Goal: Information Seeking & Learning: Learn about a topic

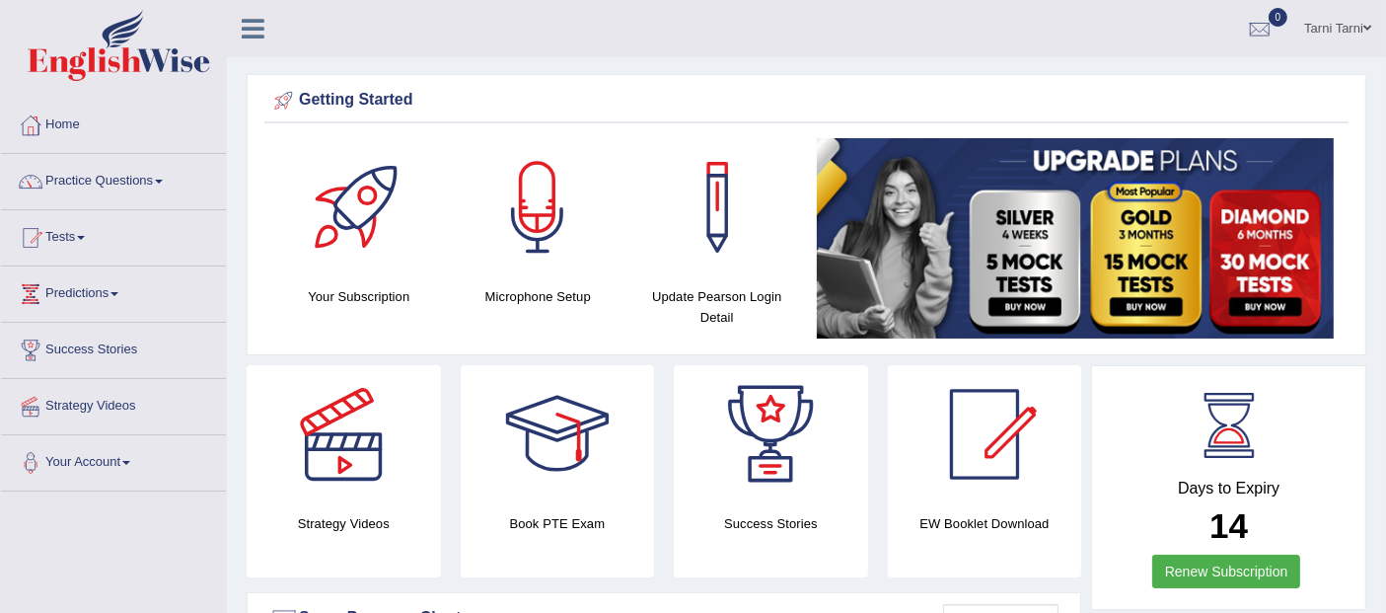
click at [97, 183] on link "Practice Questions" at bounding box center [113, 178] width 225 height 49
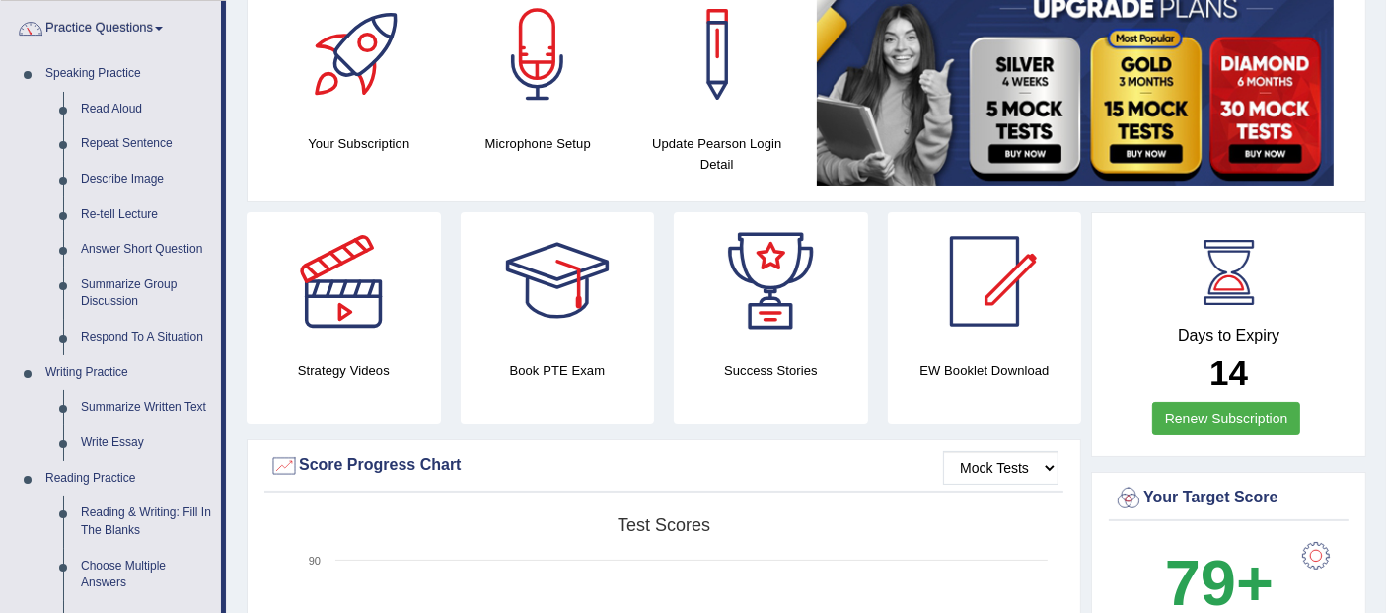
scroll to position [154, 0]
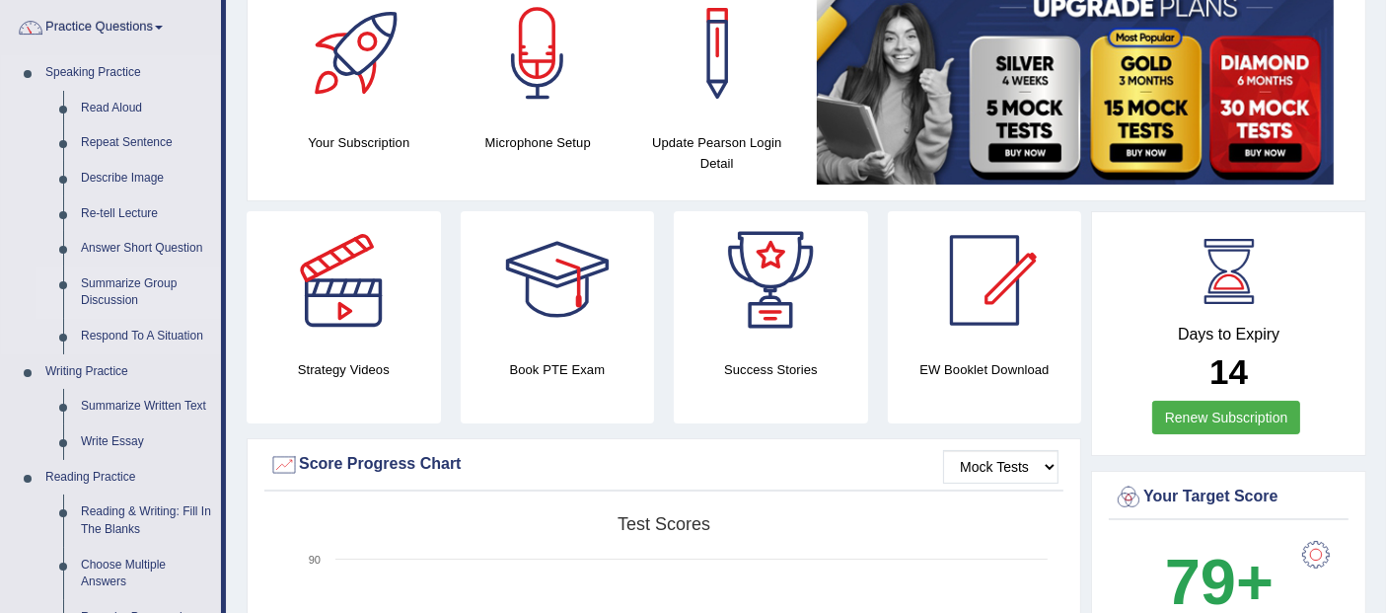
click at [120, 289] on link "Summarize Group Discussion" at bounding box center [146, 292] width 149 height 52
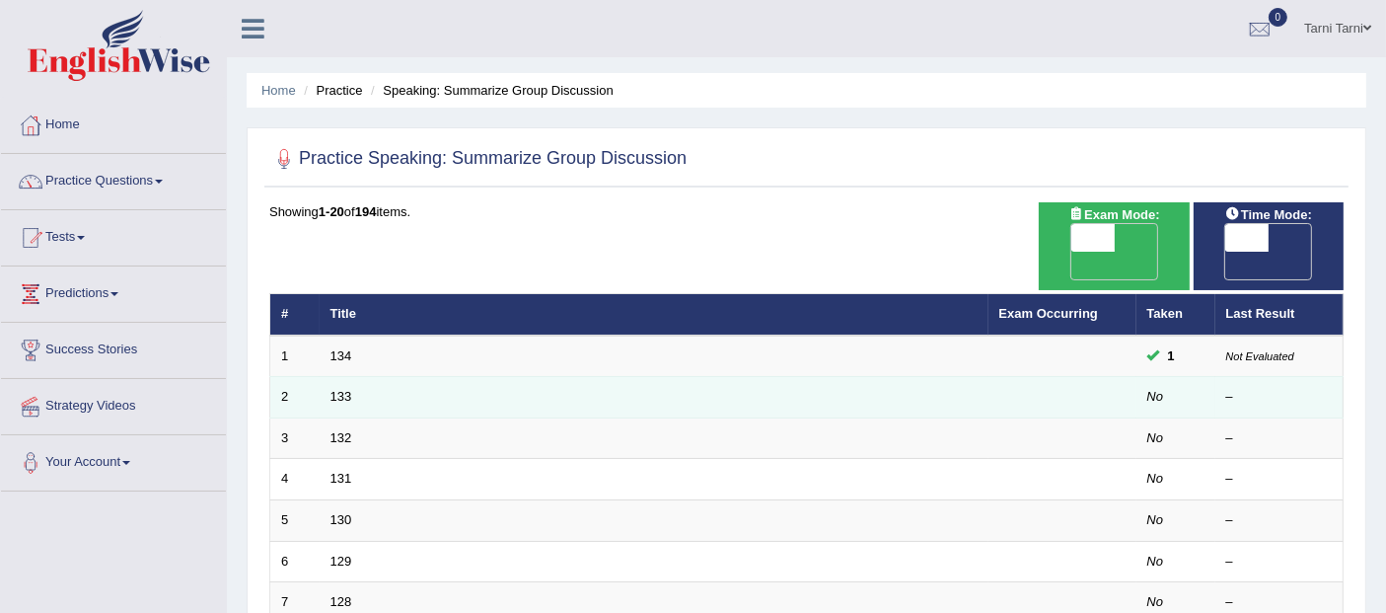
click at [344, 377] on td "133" at bounding box center [654, 397] width 669 height 41
click at [332, 389] on link "133" at bounding box center [341, 396] width 22 height 15
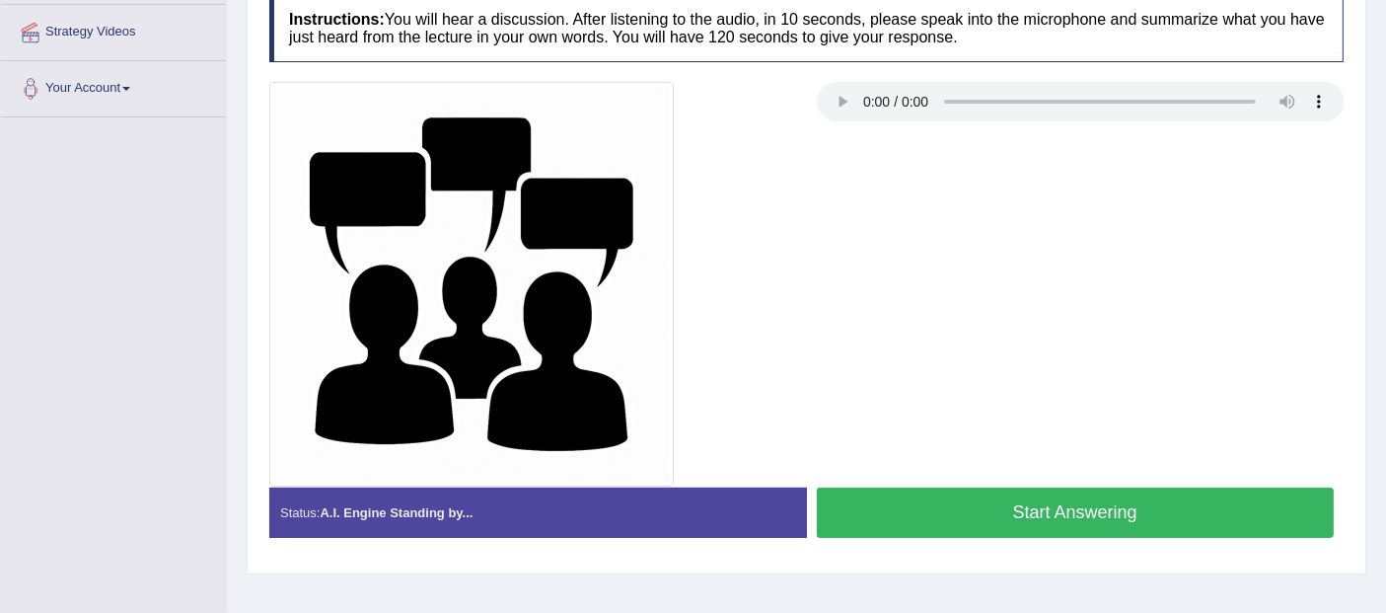
scroll to position [422, 0]
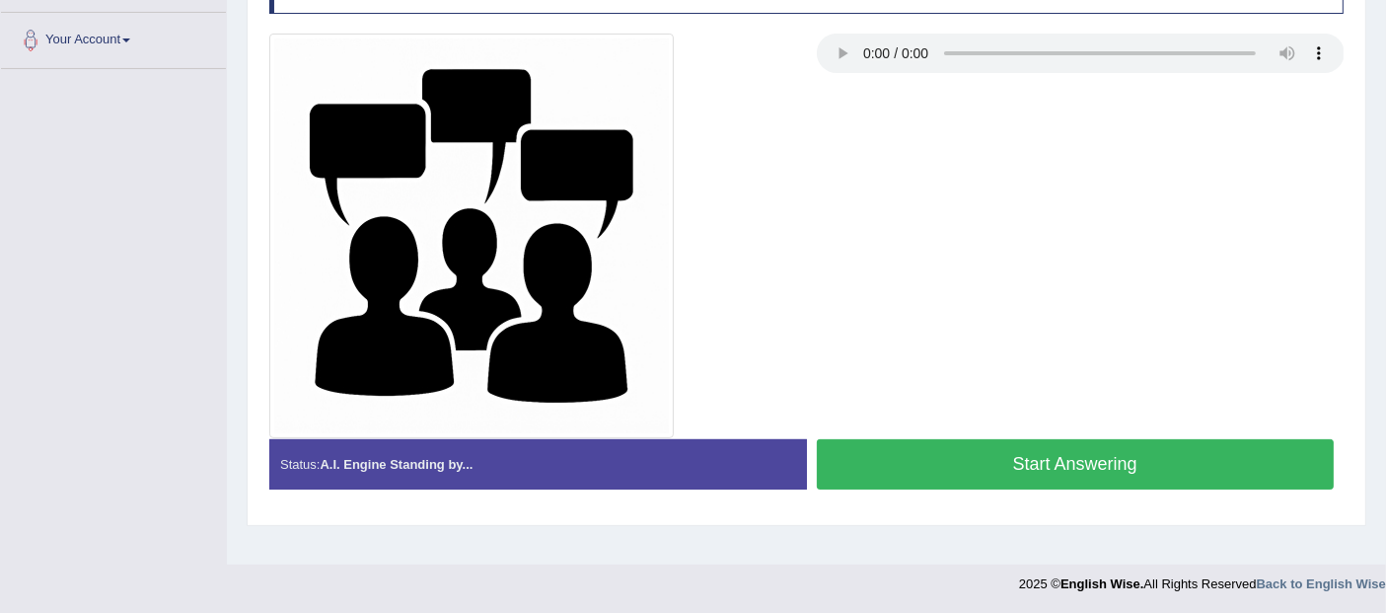
click at [1036, 458] on button "Start Answering" at bounding box center [1076, 464] width 518 height 50
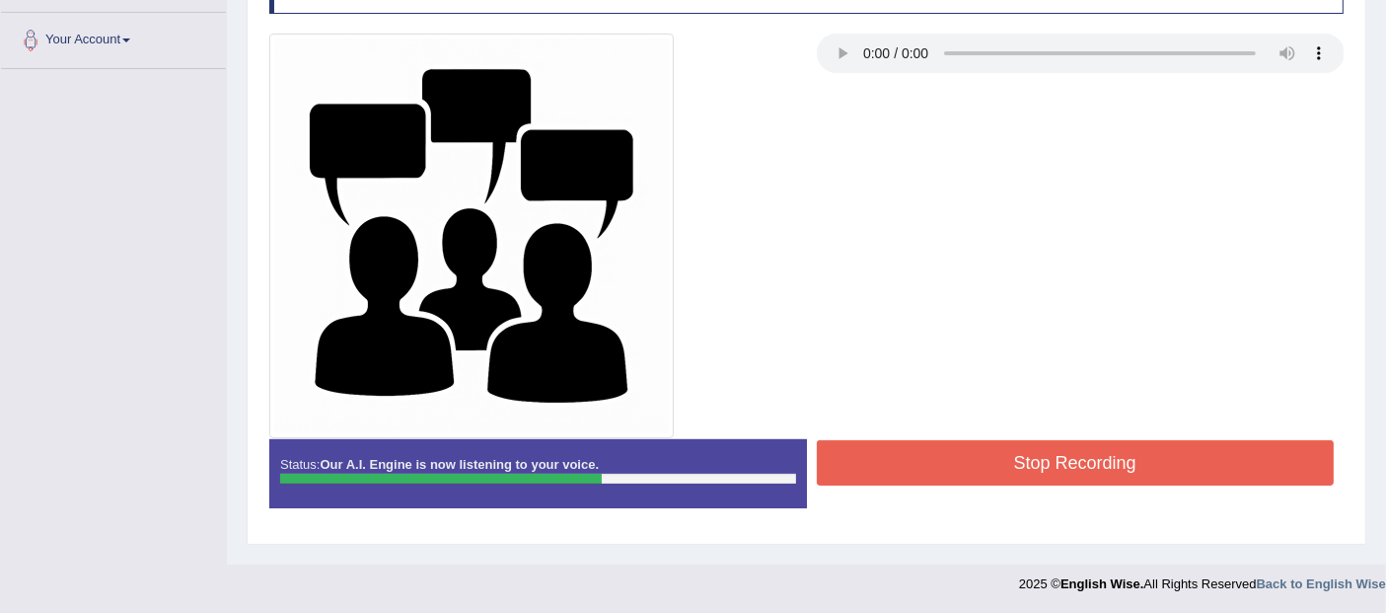
click at [1036, 458] on button "Stop Recording" at bounding box center [1076, 462] width 518 height 45
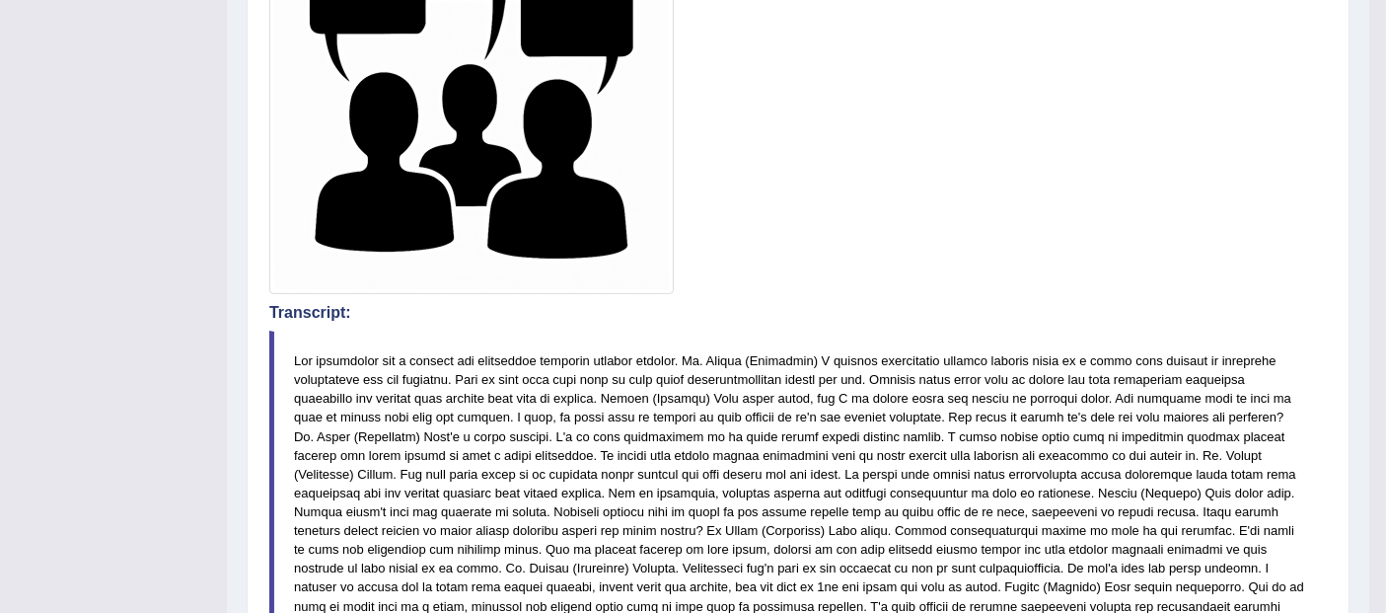
scroll to position [0, 0]
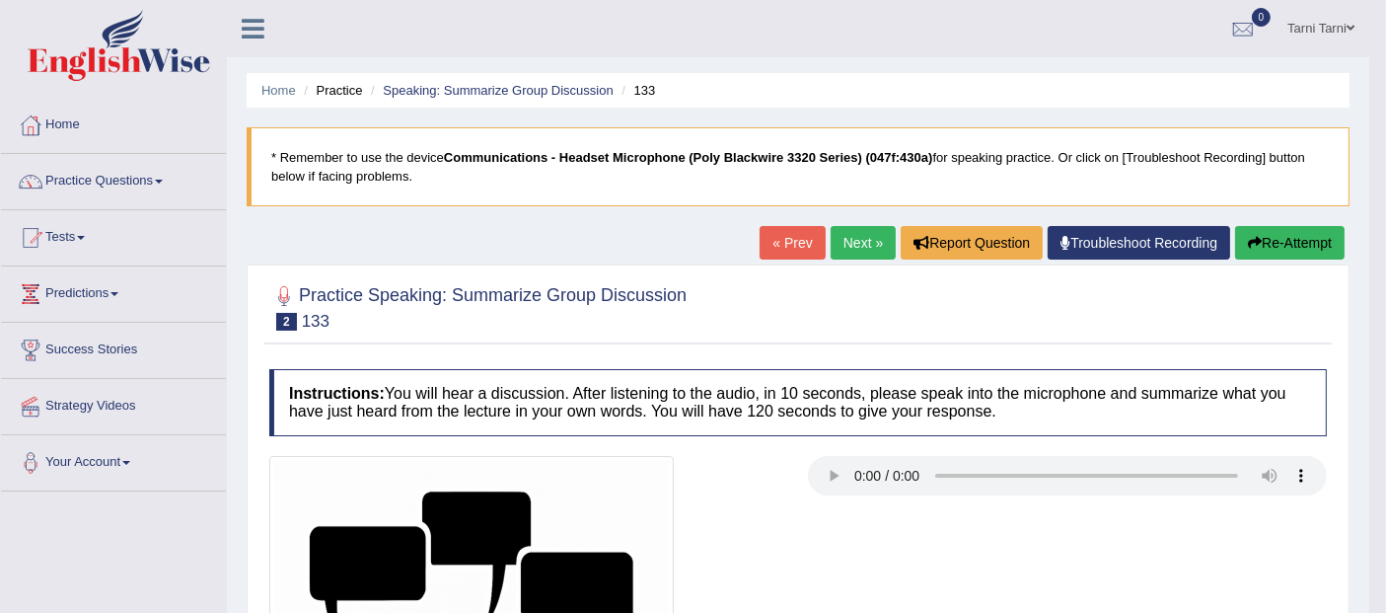
click at [861, 244] on link "Next »" at bounding box center [863, 243] width 65 height 34
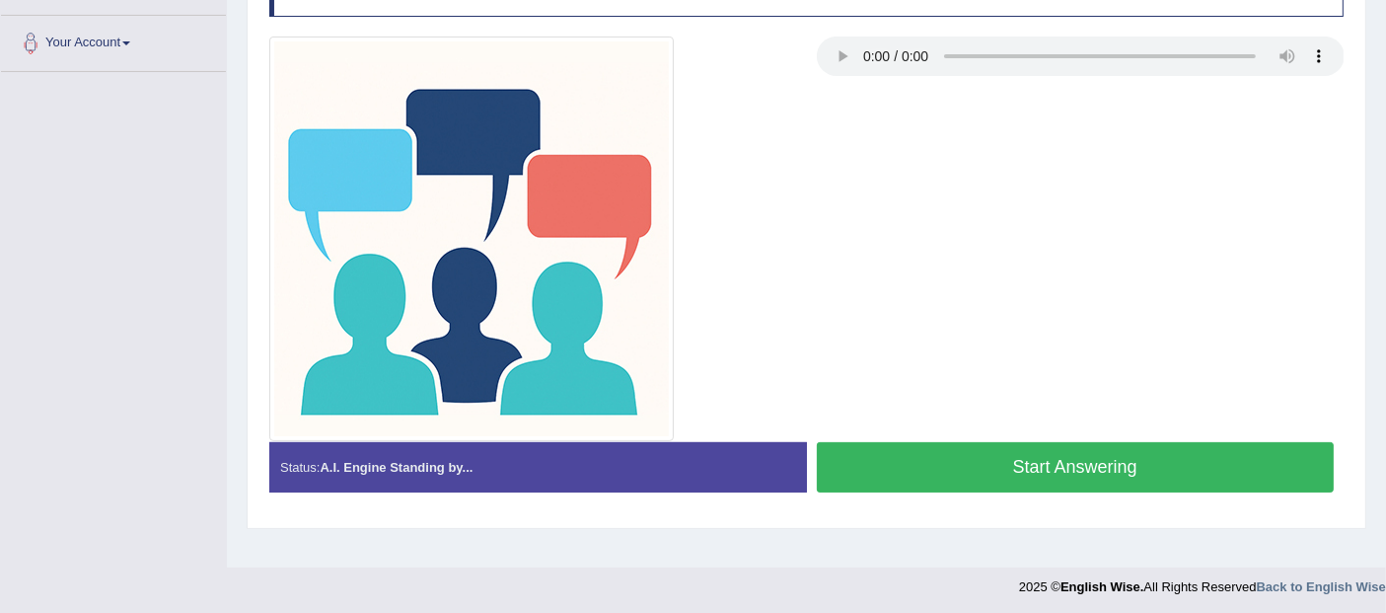
scroll to position [422, 0]
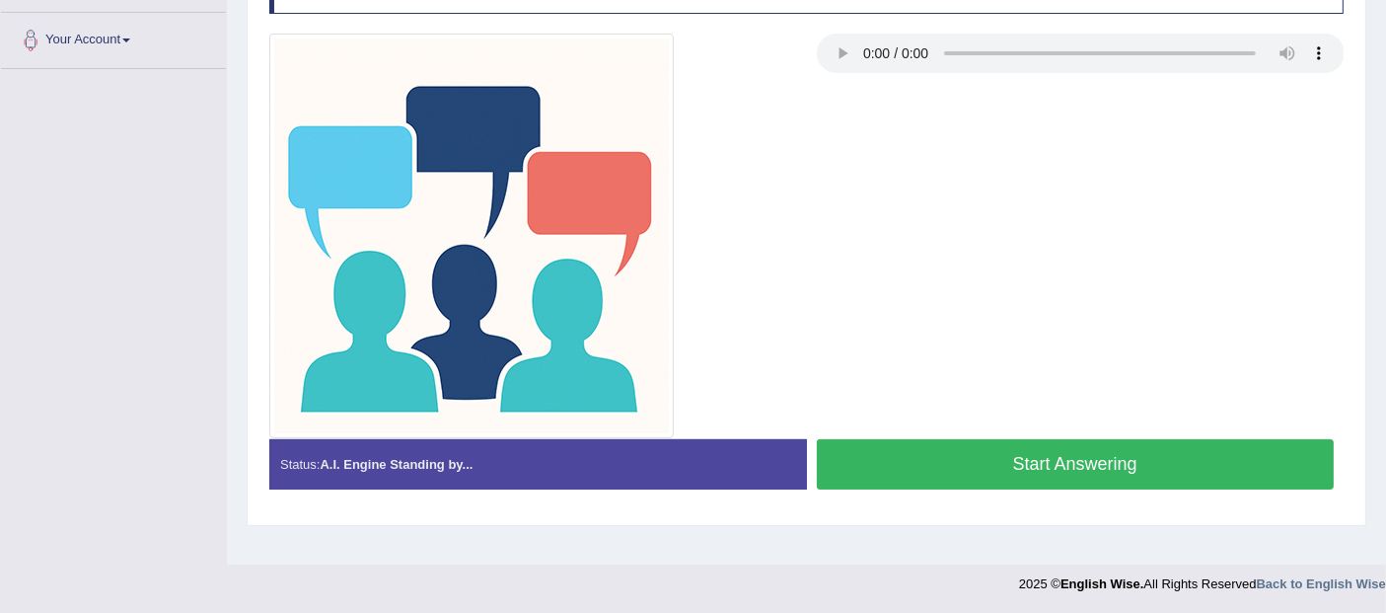
click at [983, 459] on button "Start Answering" at bounding box center [1076, 464] width 518 height 50
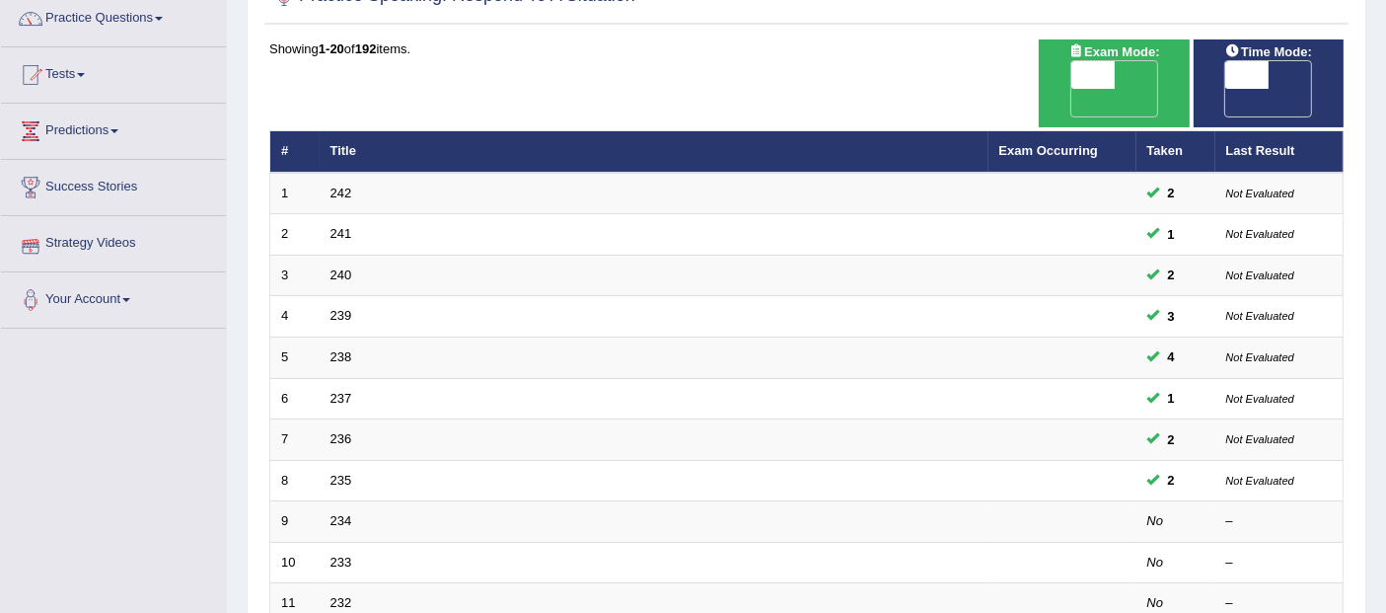
scroll to position [401, 0]
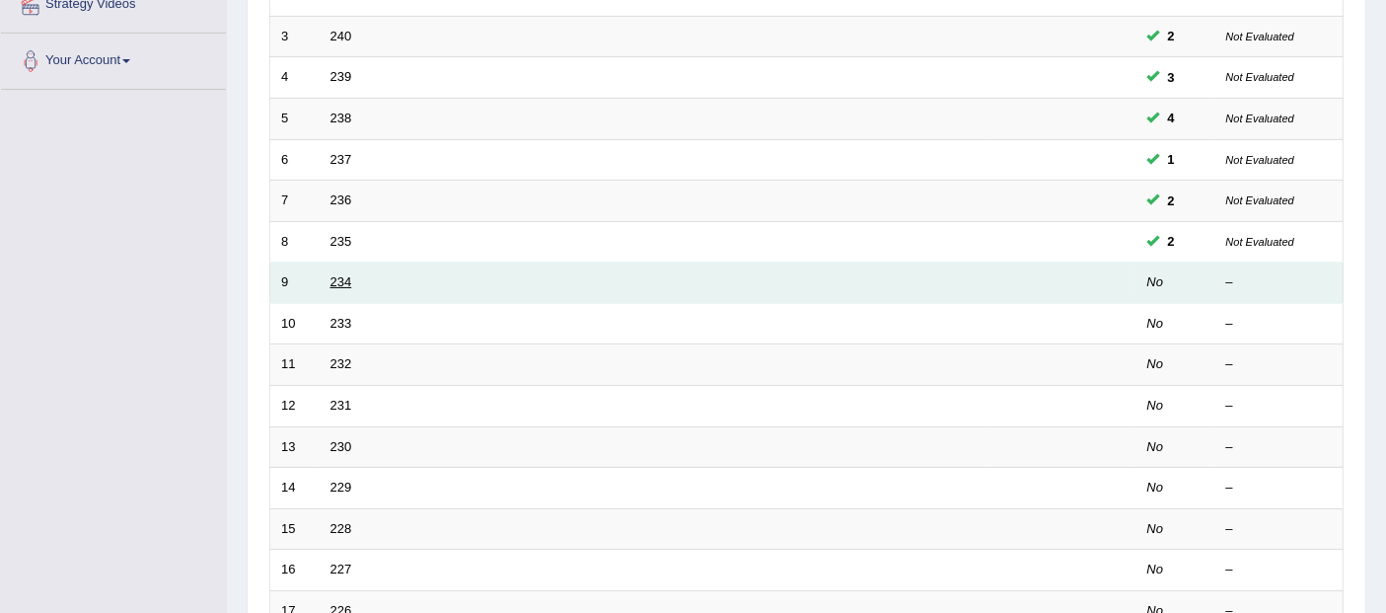
click at [331, 274] on link "234" at bounding box center [341, 281] width 22 height 15
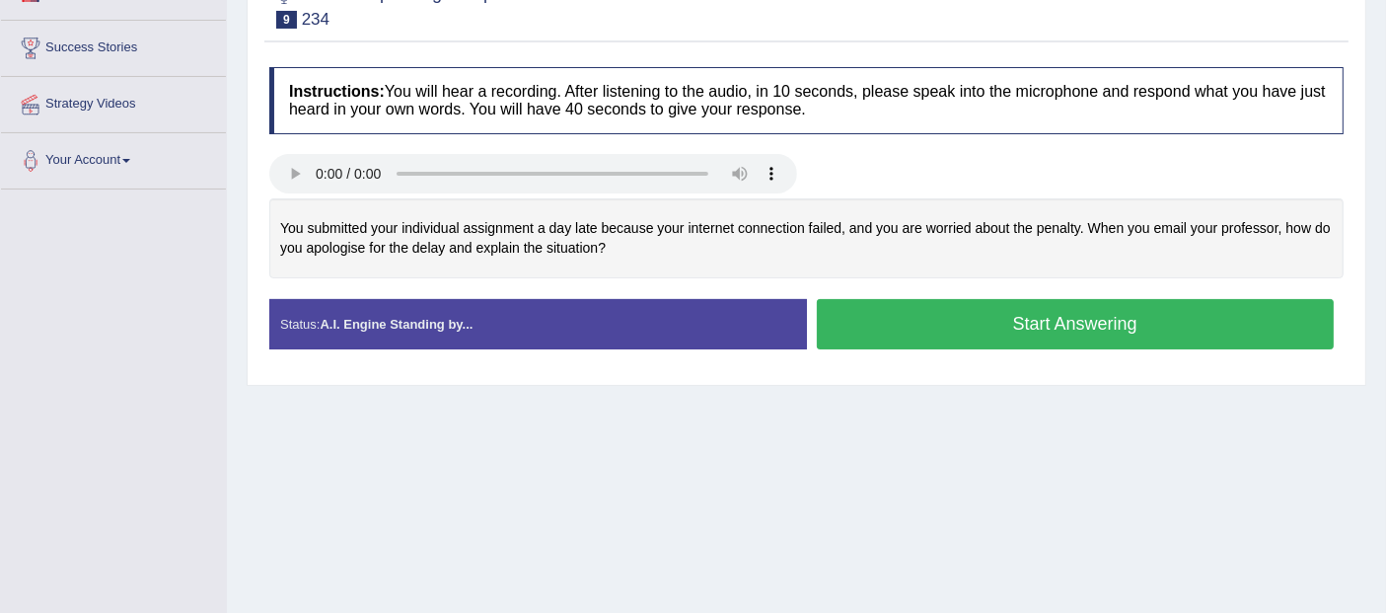
scroll to position [257, 0]
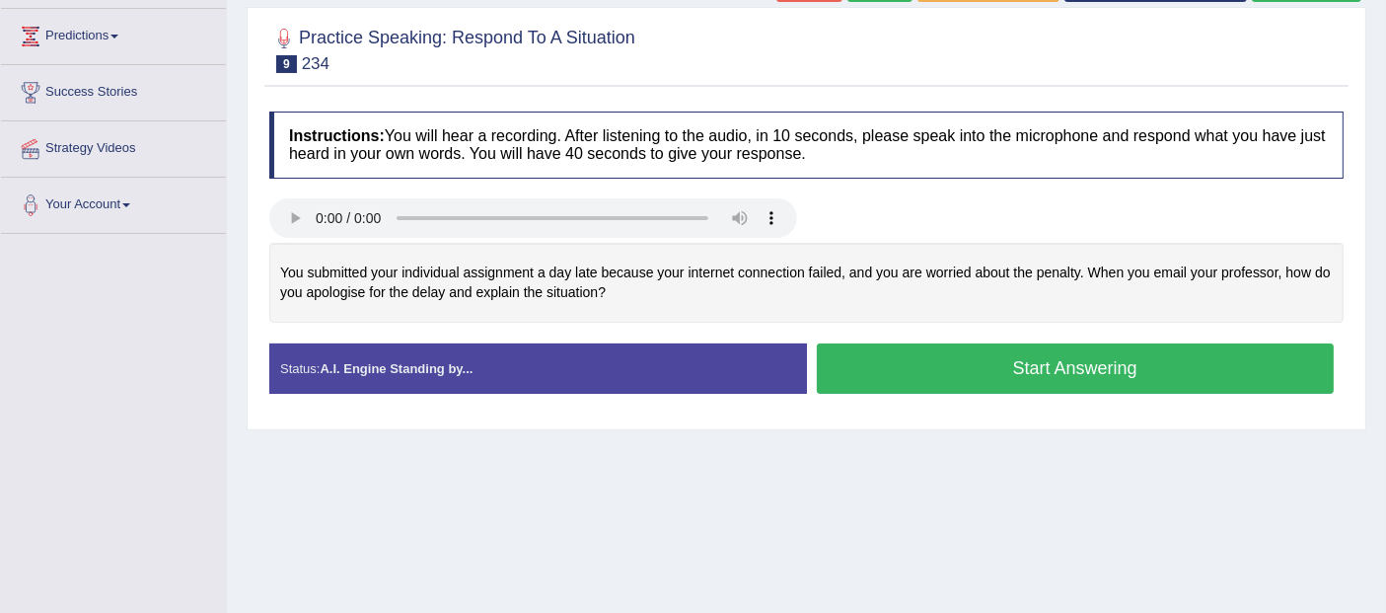
click at [927, 373] on button "Start Answering" at bounding box center [1076, 368] width 518 height 50
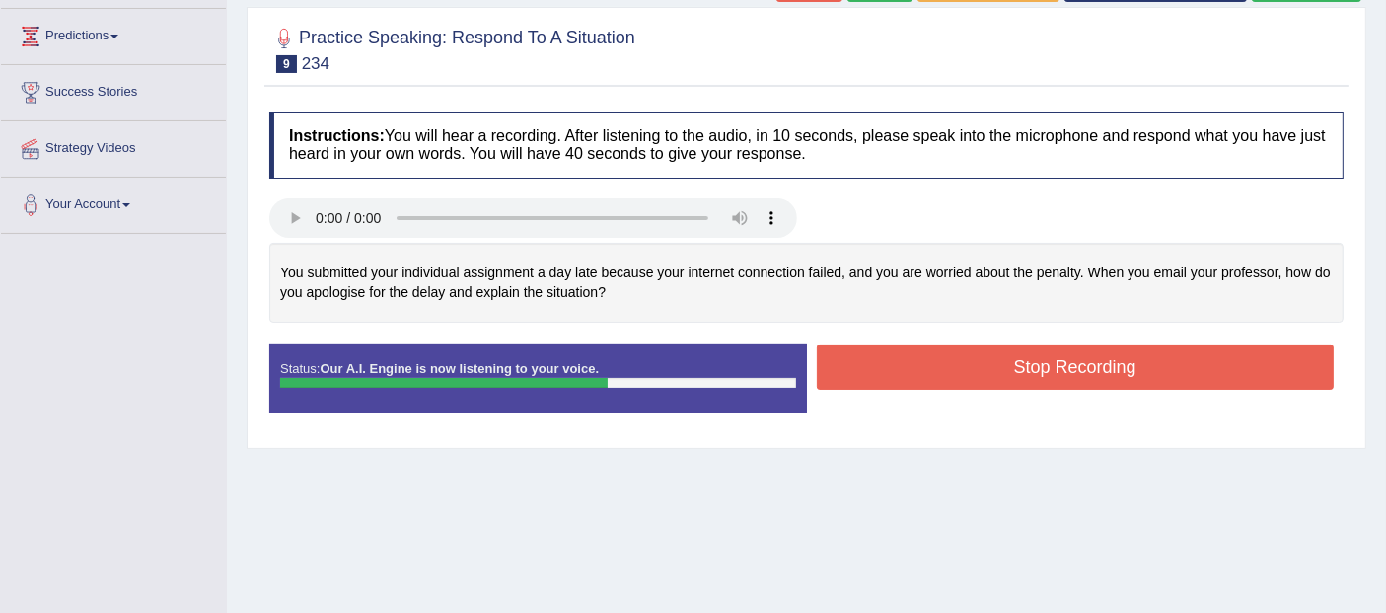
click at [1041, 361] on button "Stop Recording" at bounding box center [1076, 366] width 518 height 45
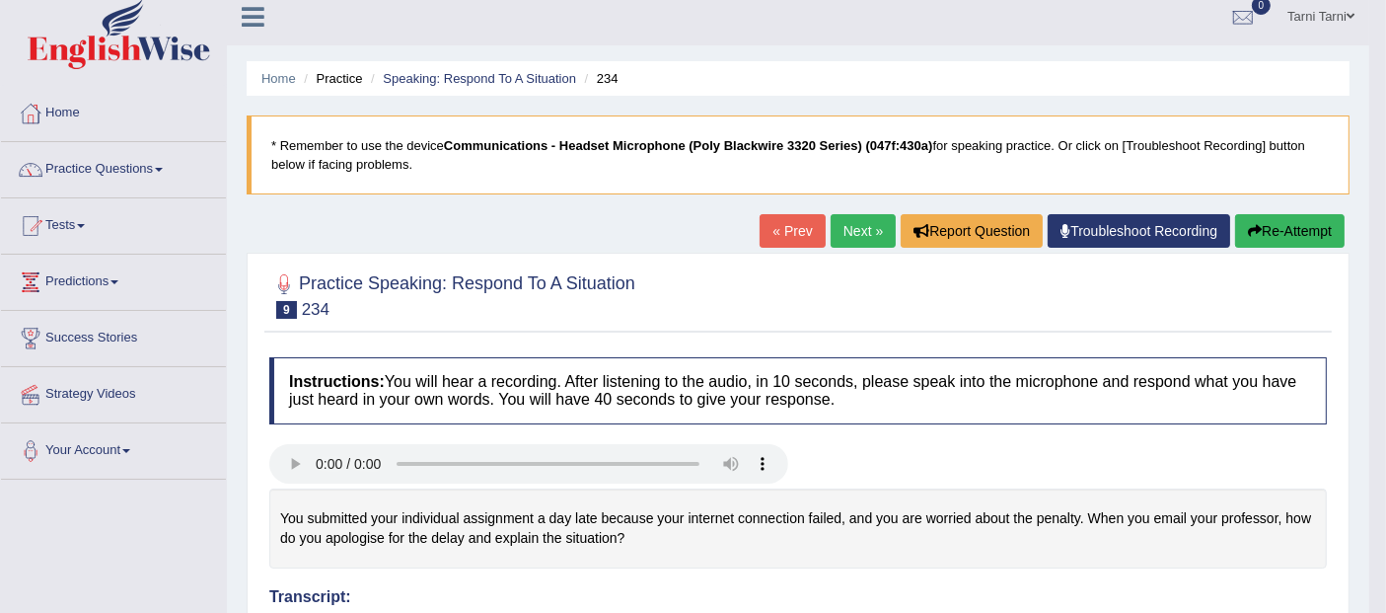
scroll to position [0, 0]
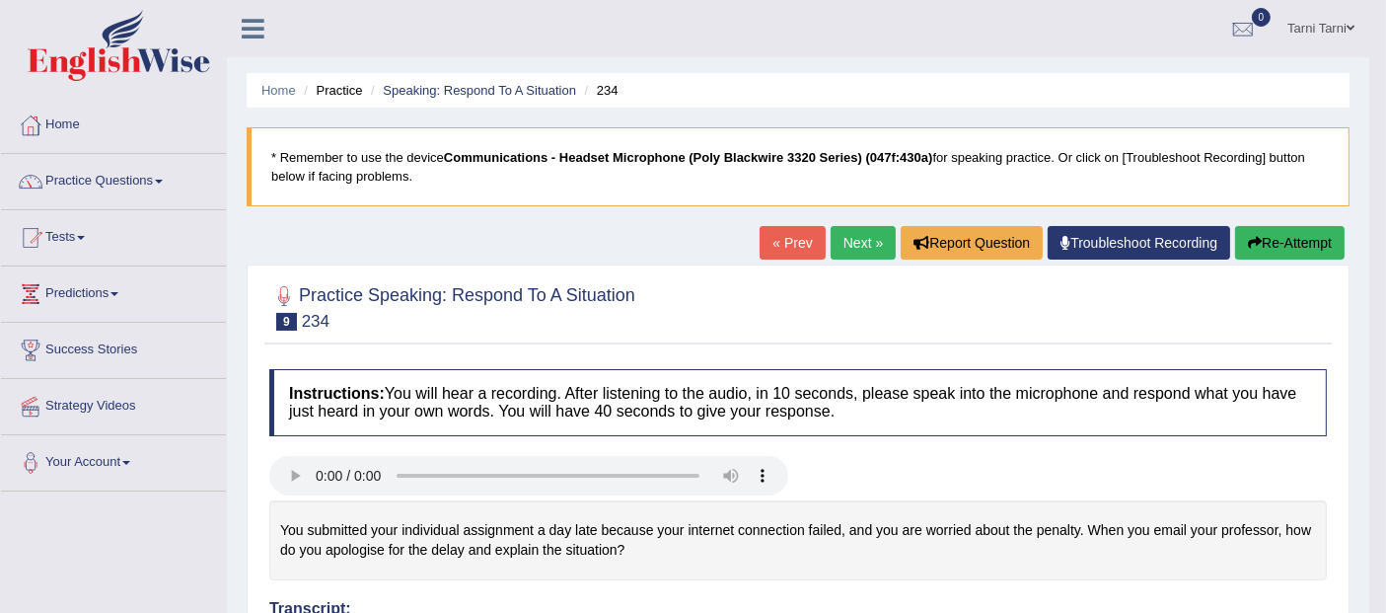
click at [1317, 232] on button "Re-Attempt" at bounding box center [1289, 243] width 109 height 34
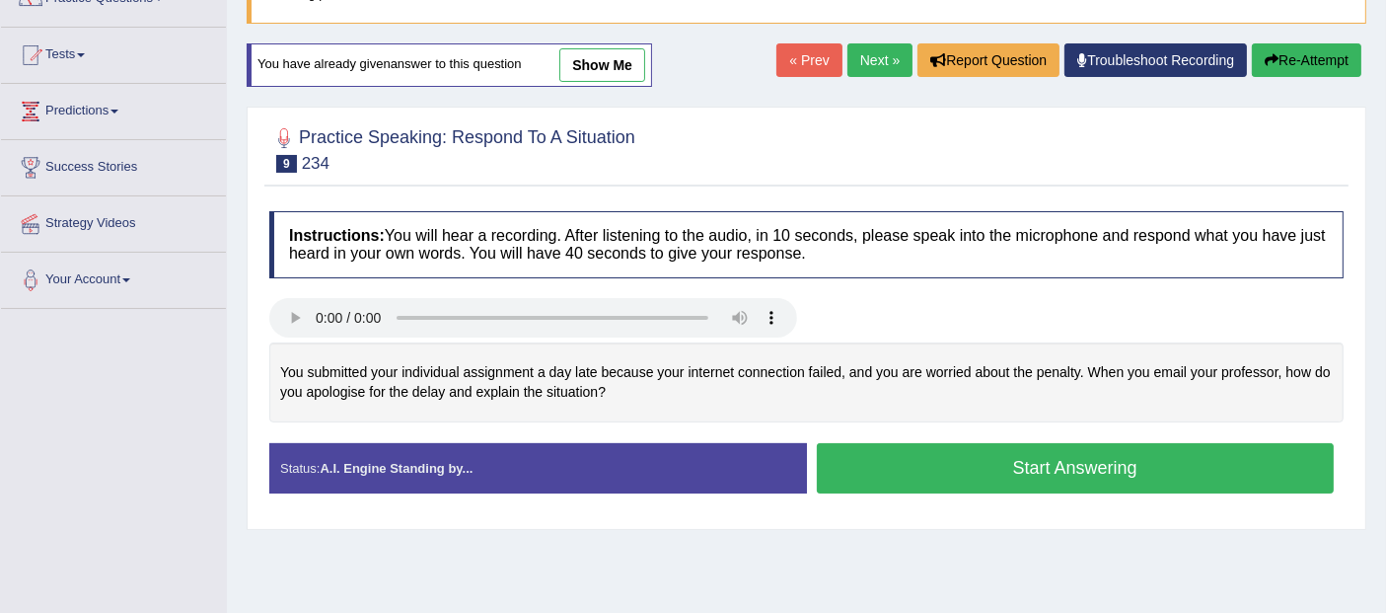
click at [1023, 447] on button "Start Answering" at bounding box center [1076, 468] width 518 height 50
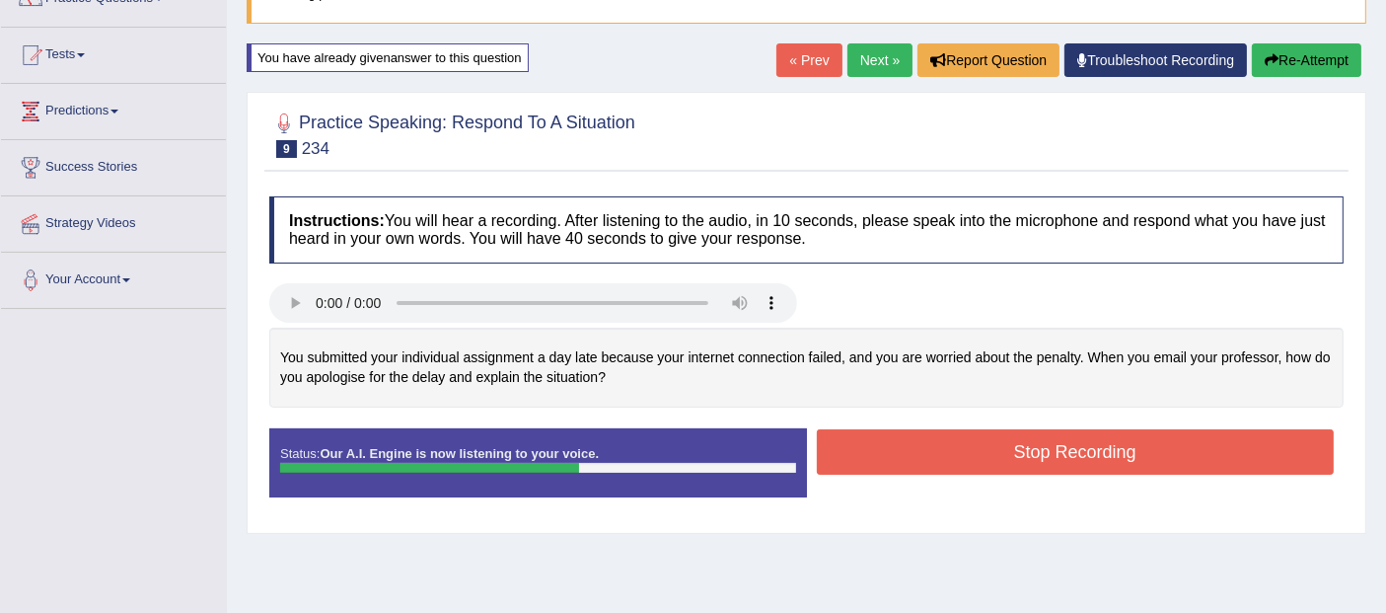
click at [1048, 449] on button "Stop Recording" at bounding box center [1076, 451] width 518 height 45
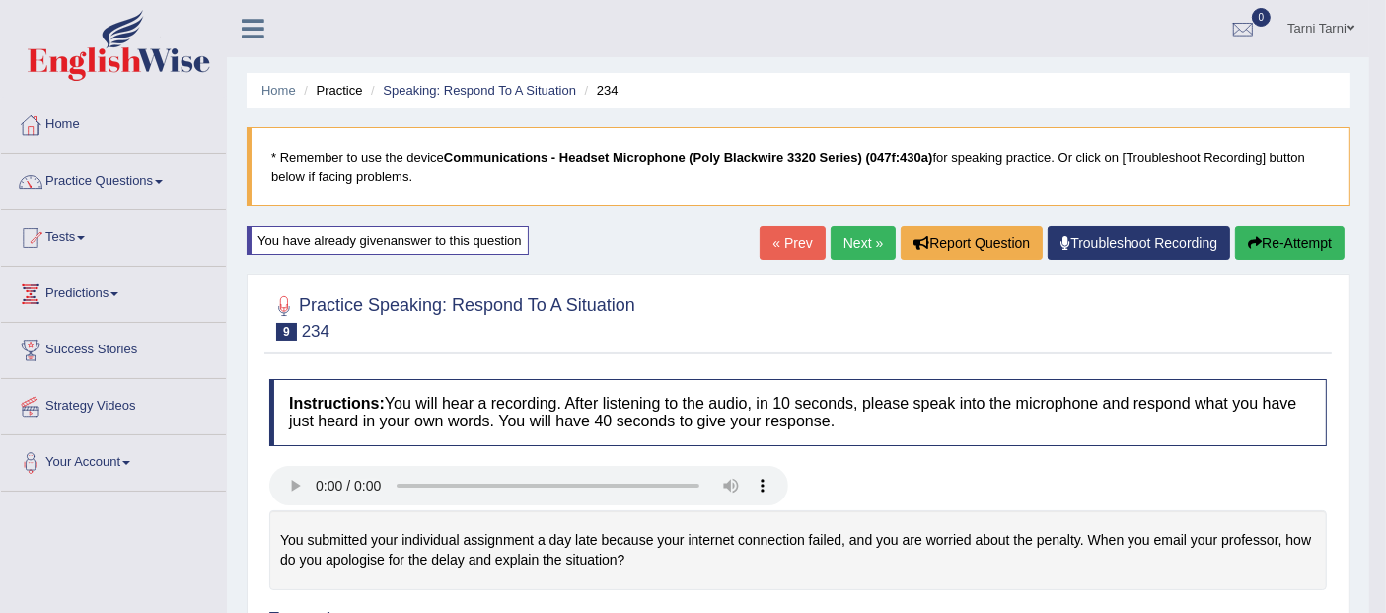
click at [1306, 237] on button "Re-Attempt" at bounding box center [1289, 243] width 109 height 34
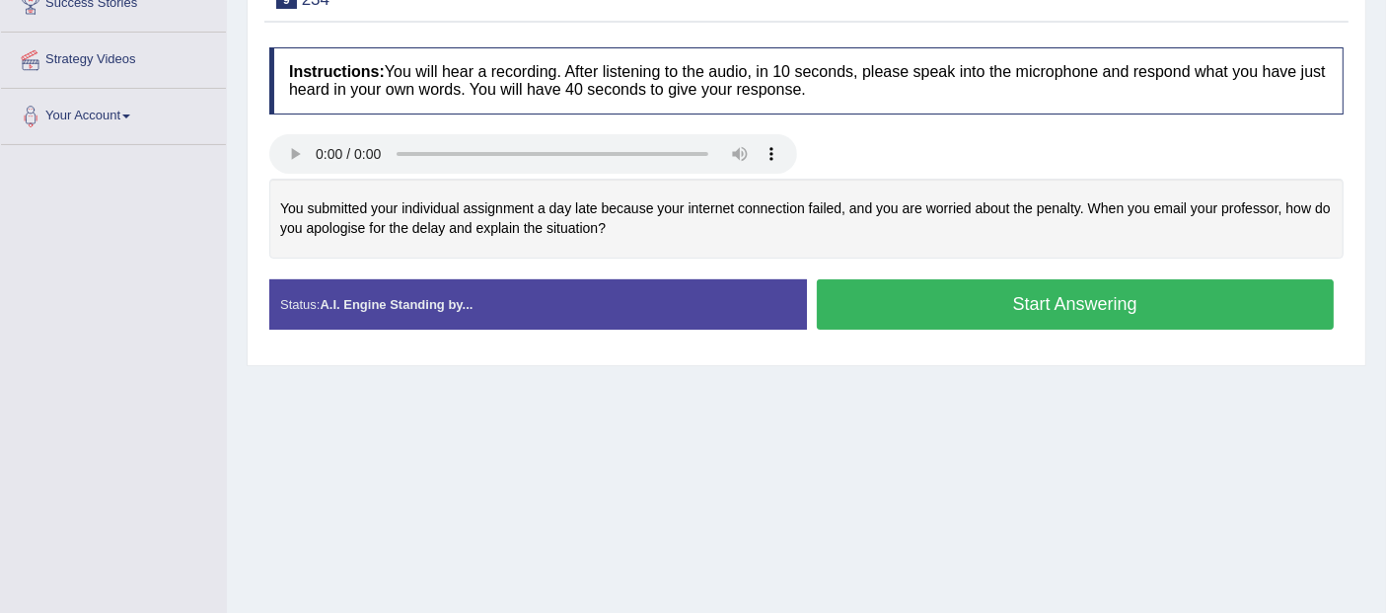
scroll to position [365, 0]
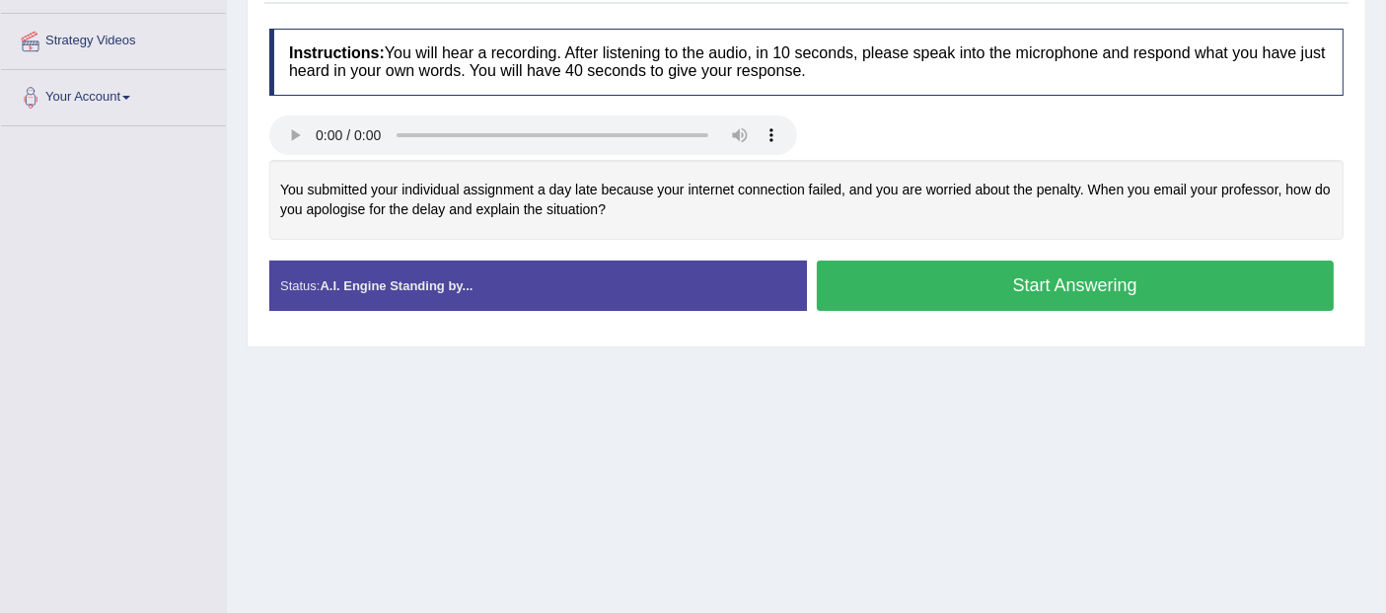
click at [982, 278] on button "Start Answering" at bounding box center [1076, 285] width 518 height 50
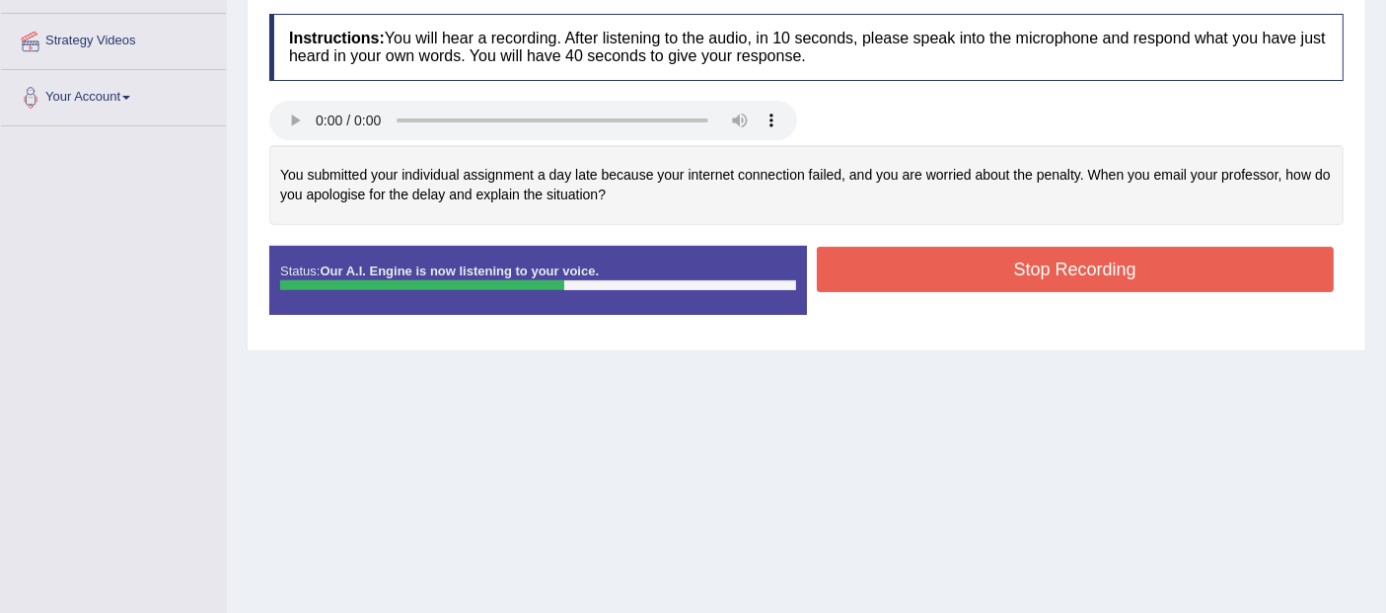
click at [982, 278] on button "Stop Recording" at bounding box center [1076, 269] width 518 height 45
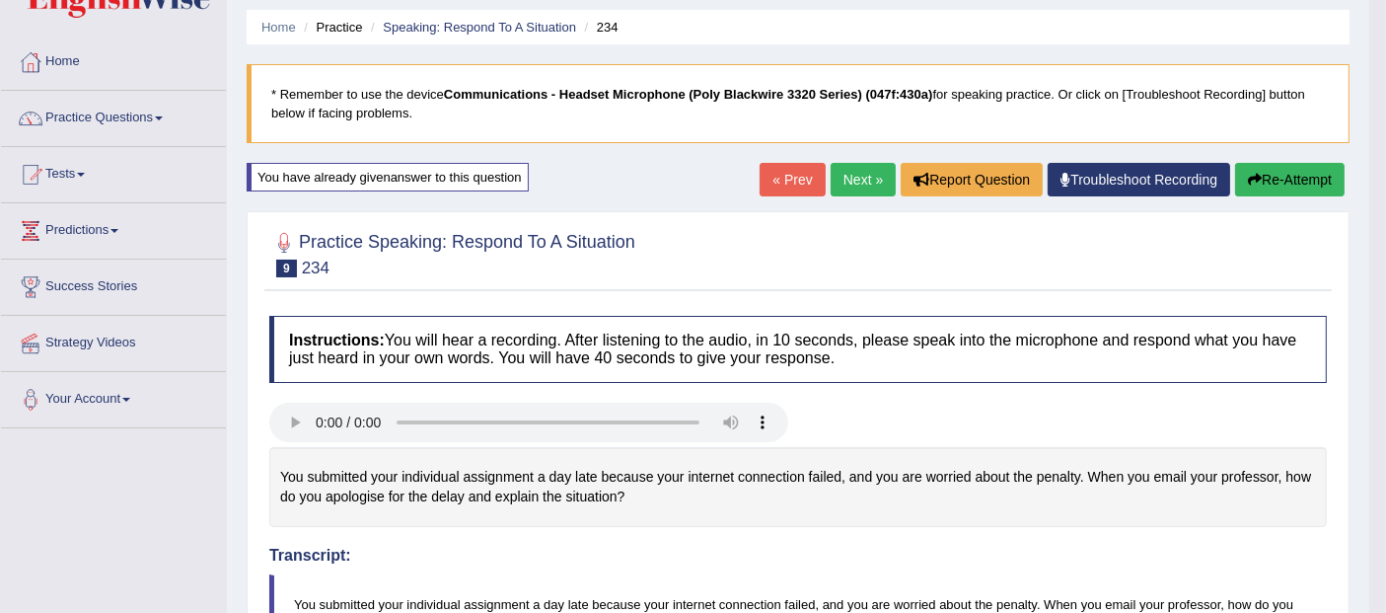
scroll to position [0, 0]
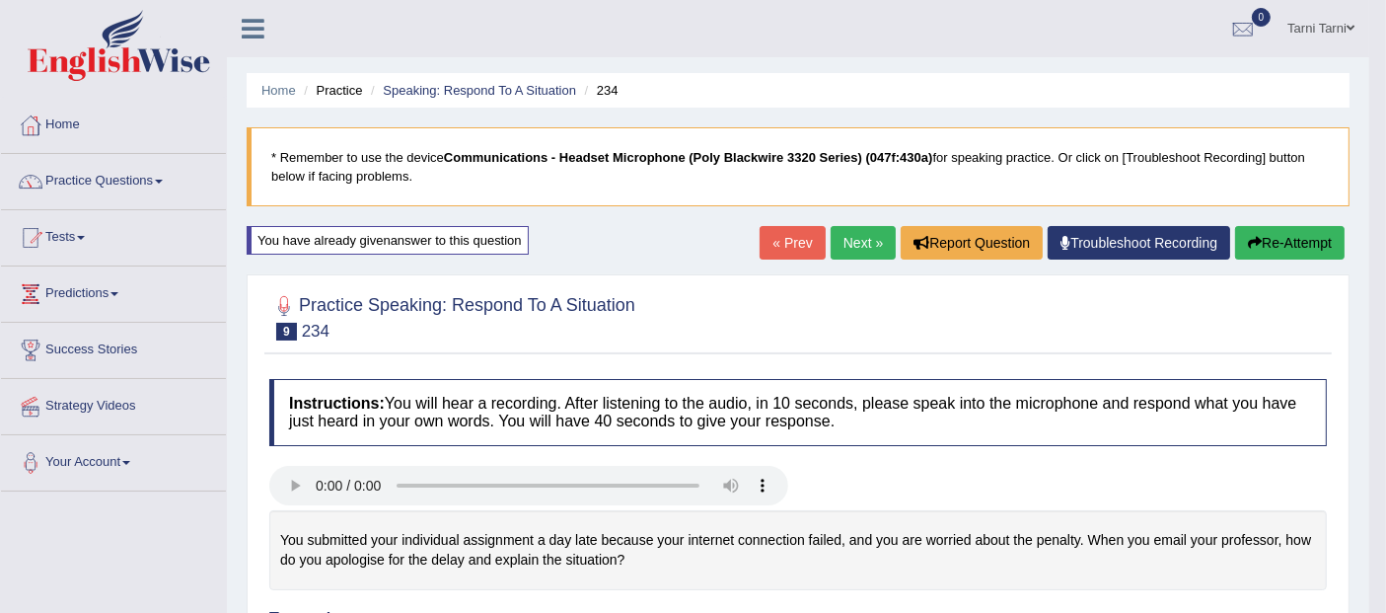
click at [1245, 250] on button "Re-Attempt" at bounding box center [1289, 243] width 109 height 34
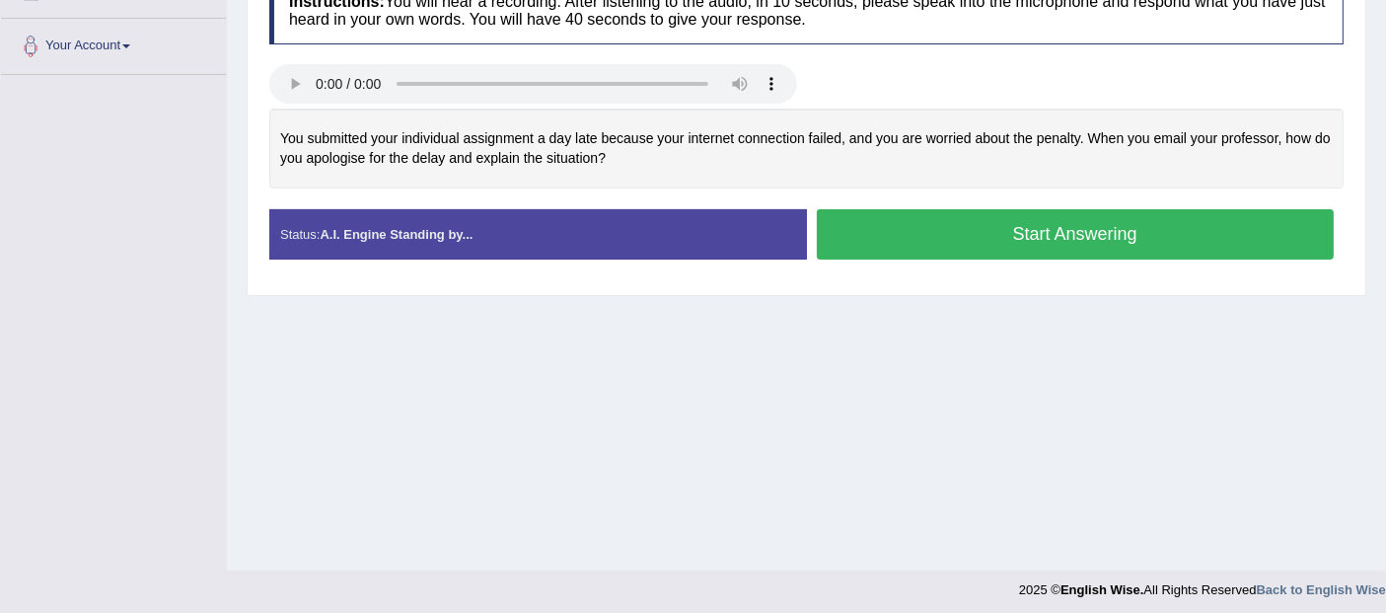
scroll to position [422, 0]
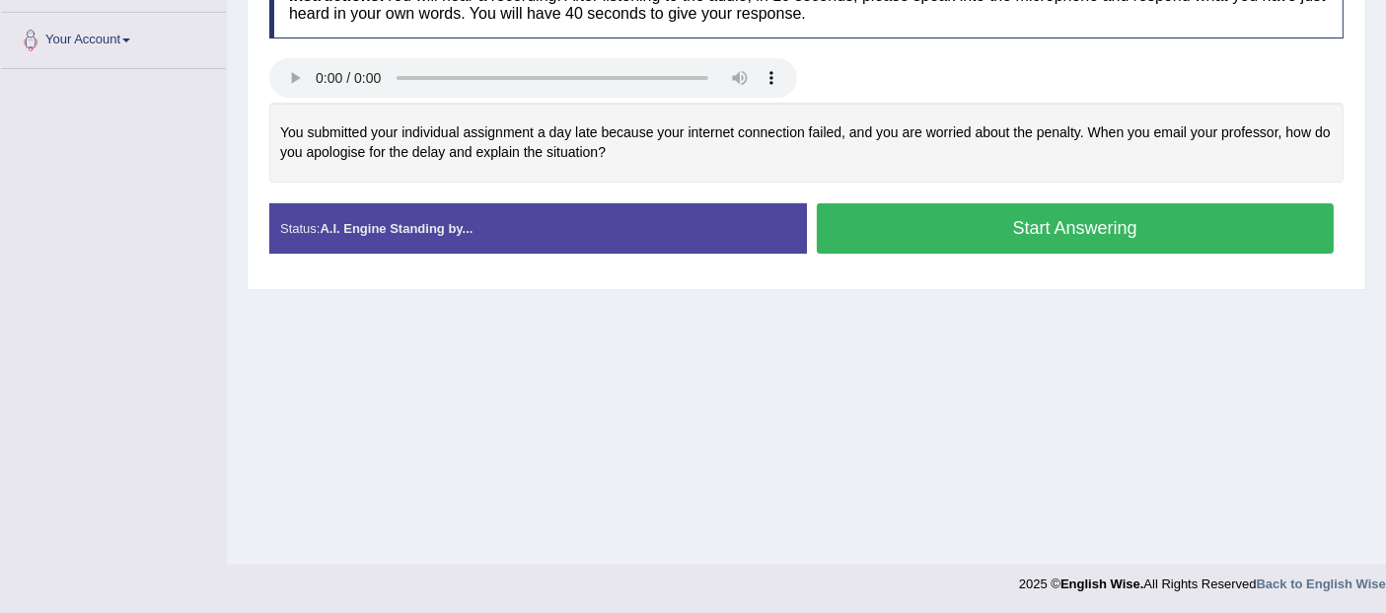
click at [1107, 227] on button "Start Answering" at bounding box center [1076, 228] width 518 height 50
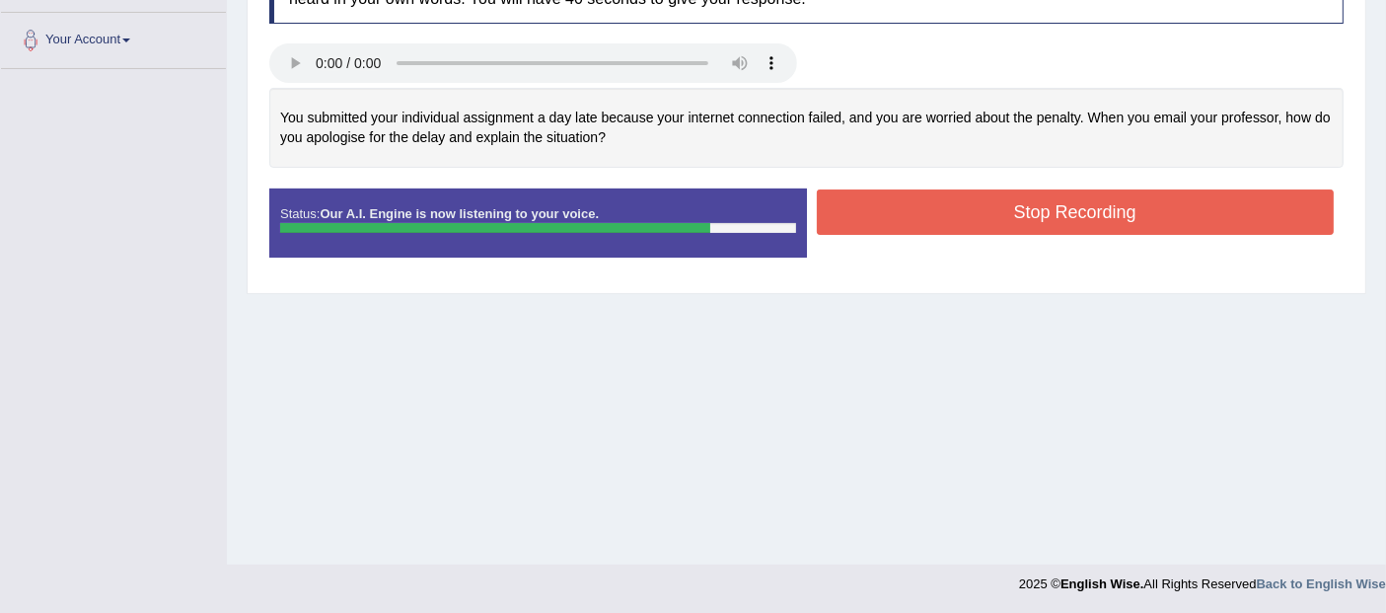
click at [1111, 221] on button "Stop Recording" at bounding box center [1076, 211] width 518 height 45
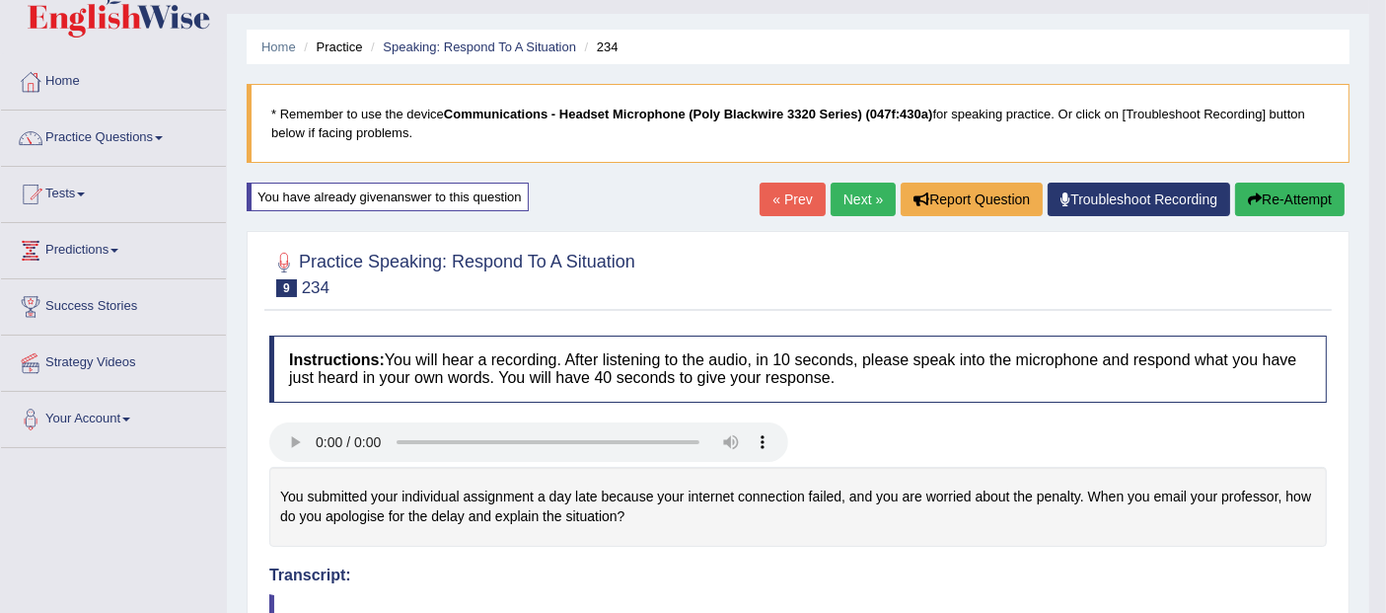
scroll to position [0, 0]
